Goal: Task Accomplishment & Management: Manage account settings

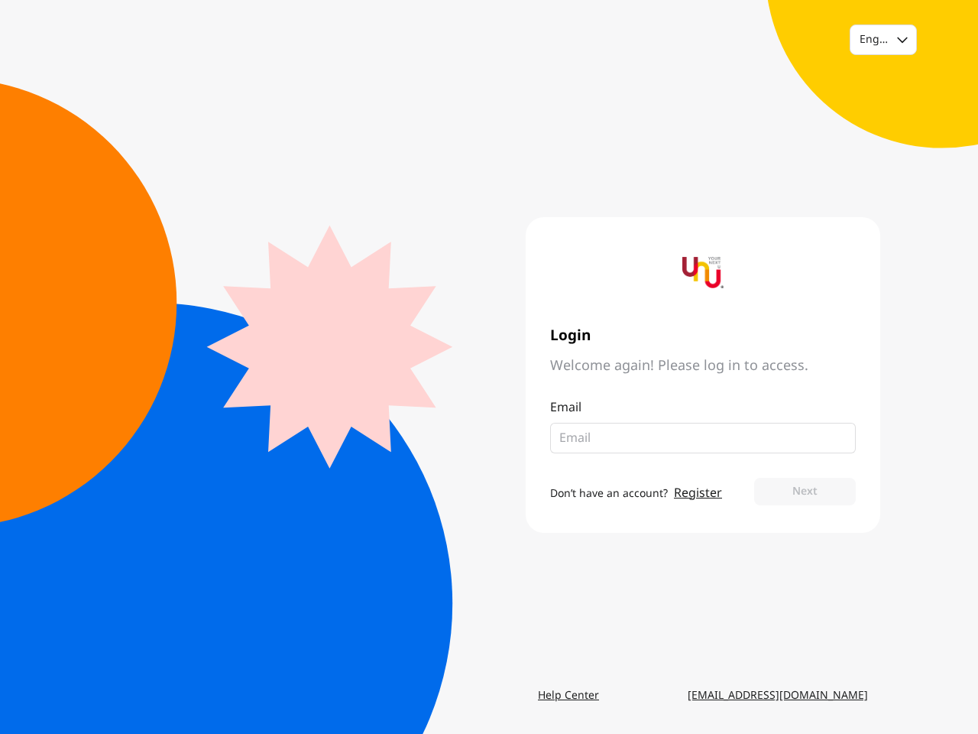
click at [489, 367] on div "Login Welcome again! Please log in to access. Email Don’t have an account? Regi…" at bounding box center [684, 375] width 391 height 316
